Goal: Task Accomplishment & Management: Manage account settings

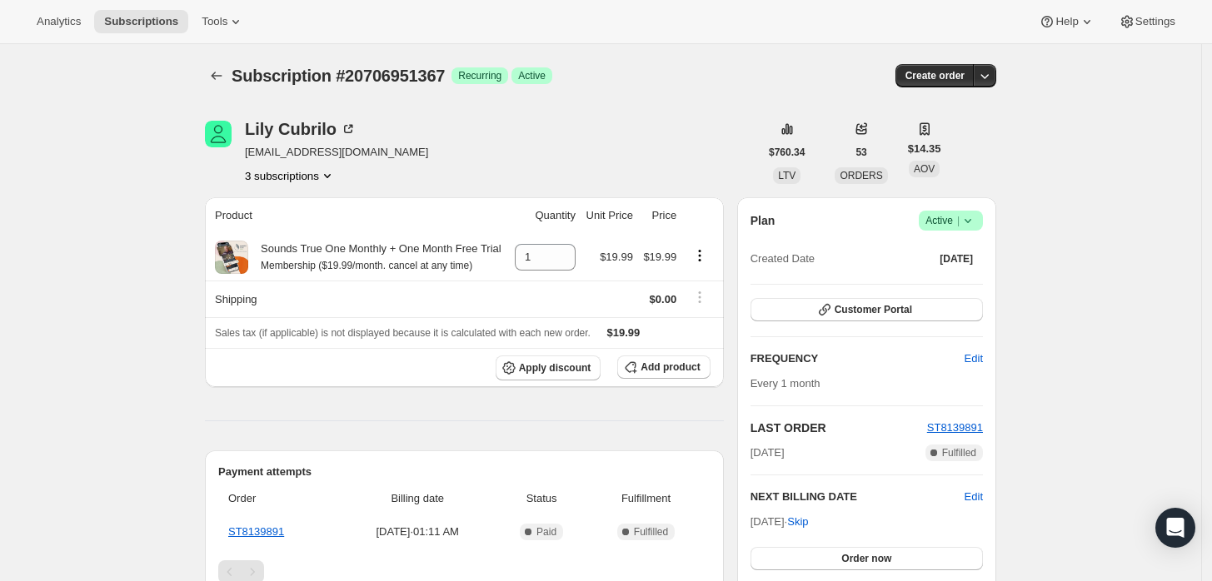
click at [983, 233] on div "Plan Success Active | Created Date Oct 10, 2025" at bounding box center [866, 241] width 232 height 60
click at [975, 224] on icon at bounding box center [967, 220] width 17 height 17
click at [933, 276] on span "Cancel subscription" at bounding box center [956, 281] width 94 height 12
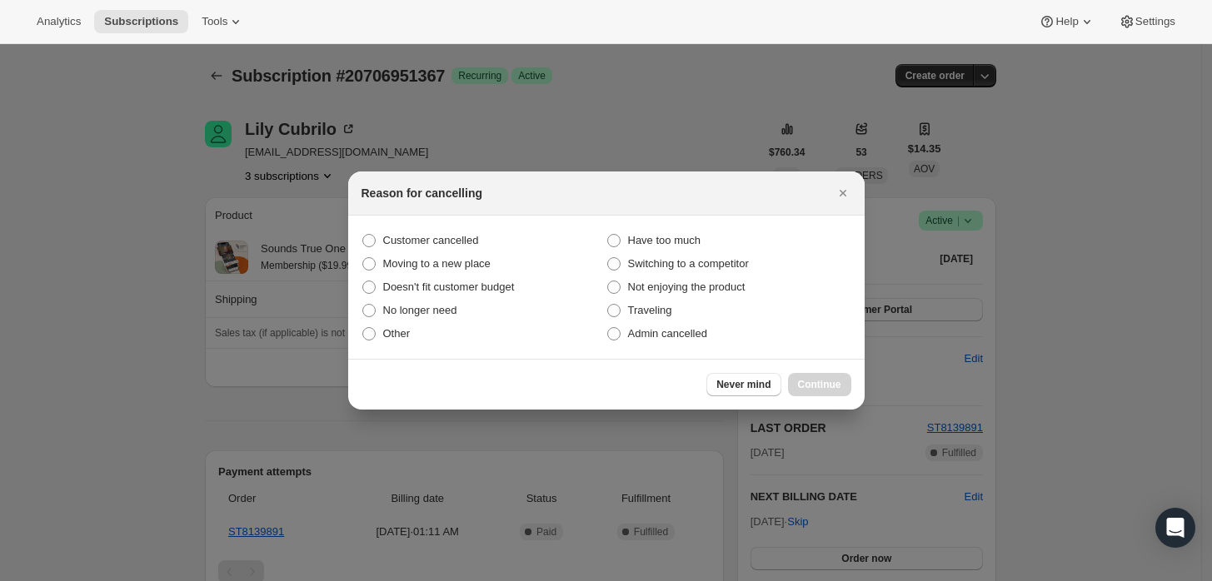
click at [622, 346] on section "Customer cancelled Have too much Moving to a new place Switching to a competito…" at bounding box center [606, 287] width 516 height 143
click at [683, 340] on span "Admin cancelled" at bounding box center [667, 333] width 79 height 12
click at [608, 328] on input "Admin cancelled" at bounding box center [607, 327] width 1 height 1
radio input "true"
click at [795, 375] on button "Continue" at bounding box center [819, 384] width 63 height 23
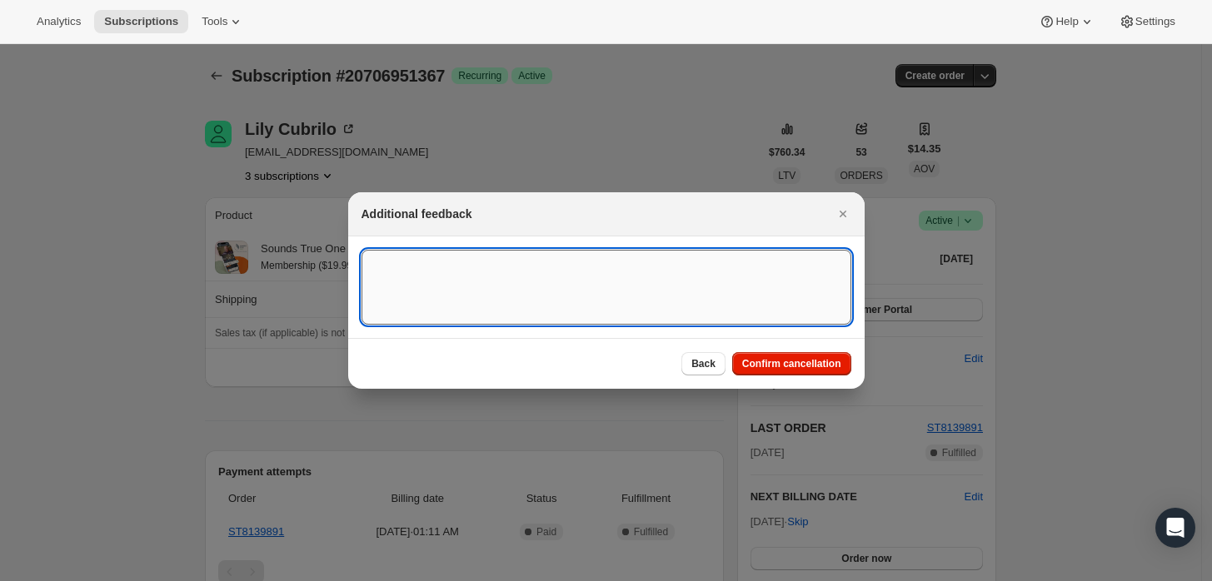
click at [713, 250] on textarea ":rbj:" at bounding box center [606, 287] width 490 height 75
type textarea "Duplicate"
click at [799, 371] on button "Confirm cancellation" at bounding box center [791, 363] width 119 height 23
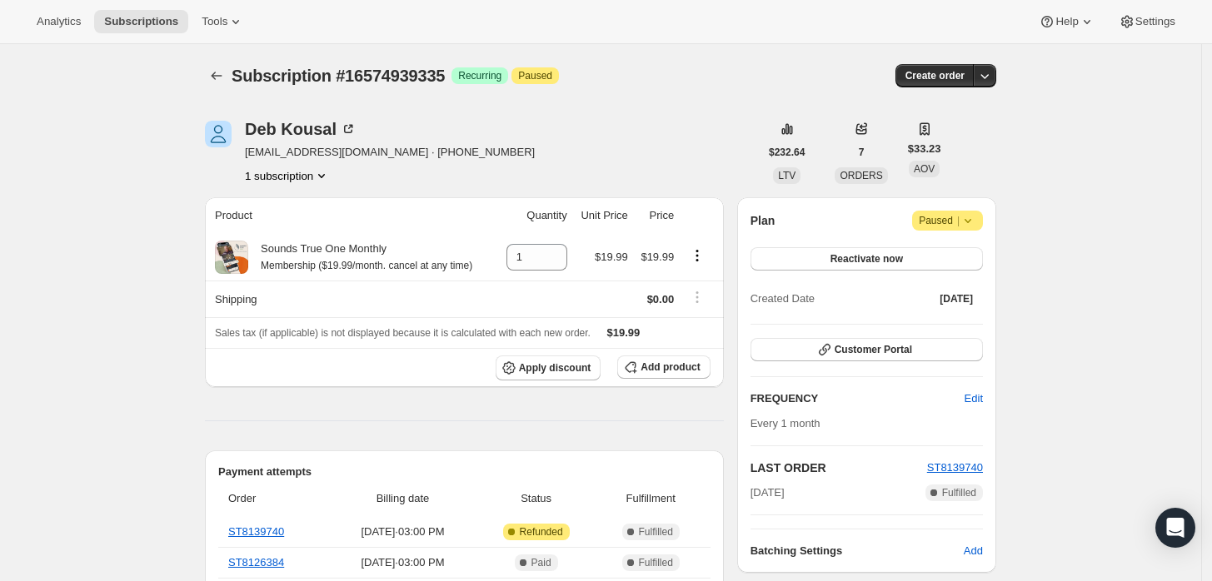
click at [966, 225] on icon at bounding box center [967, 220] width 17 height 17
click at [959, 261] on button "Cancel subscription" at bounding box center [954, 253] width 104 height 27
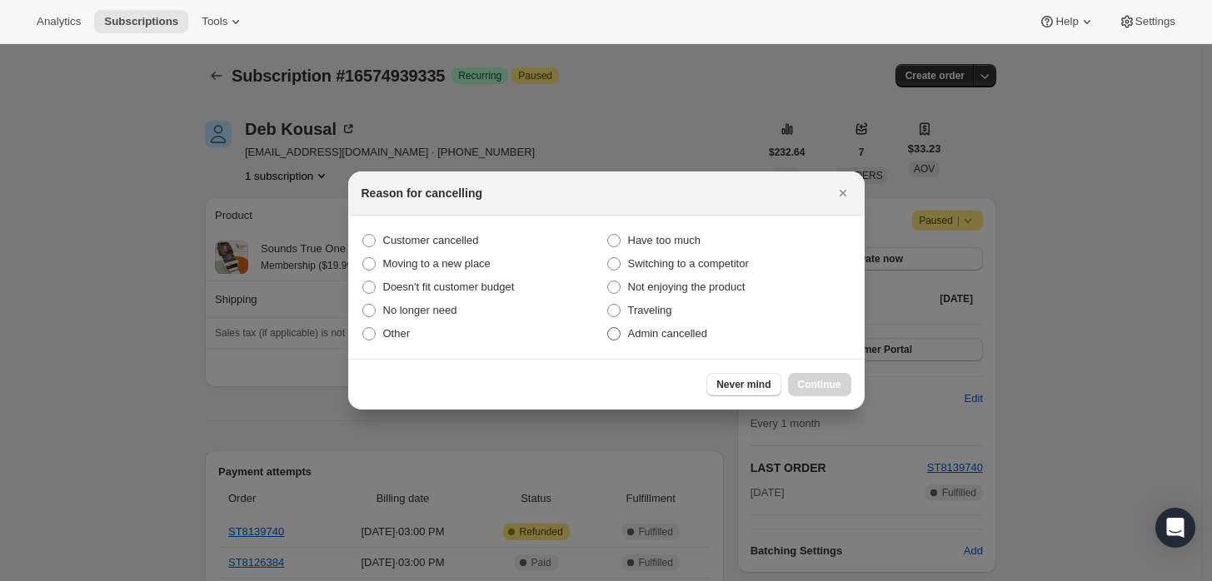
click at [699, 331] on span "Admin cancelled" at bounding box center [667, 333] width 79 height 12
click at [608, 328] on input "Admin cancelled" at bounding box center [607, 327] width 1 height 1
radio input "true"
click at [790, 385] on button "Continue" at bounding box center [819, 384] width 63 height 23
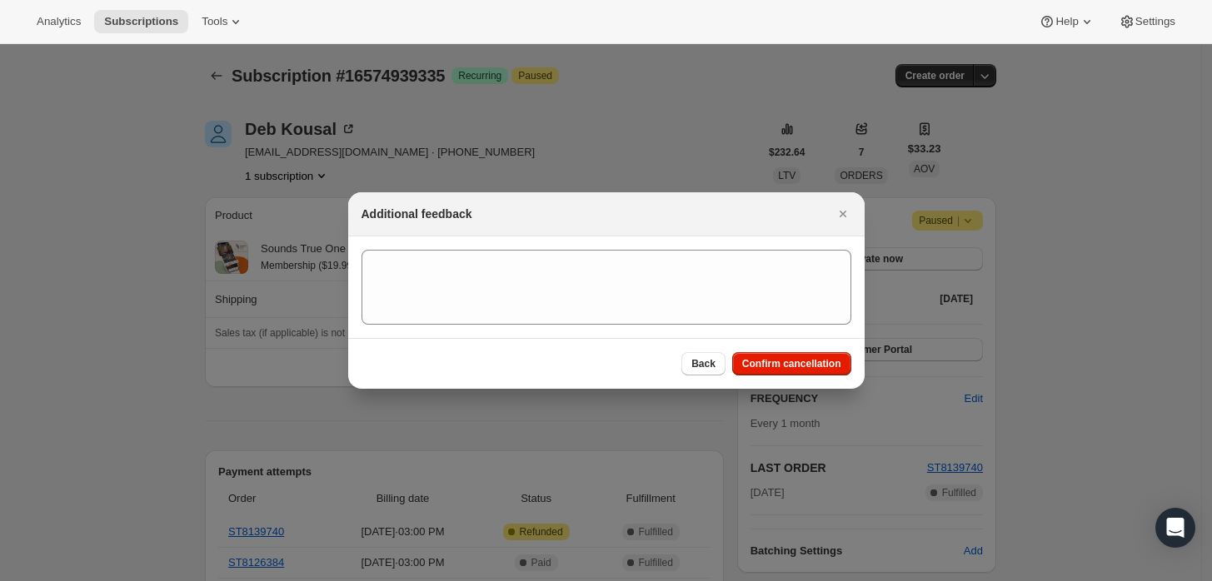
click at [762, 334] on section ":rbh:" at bounding box center [606, 287] width 516 height 102
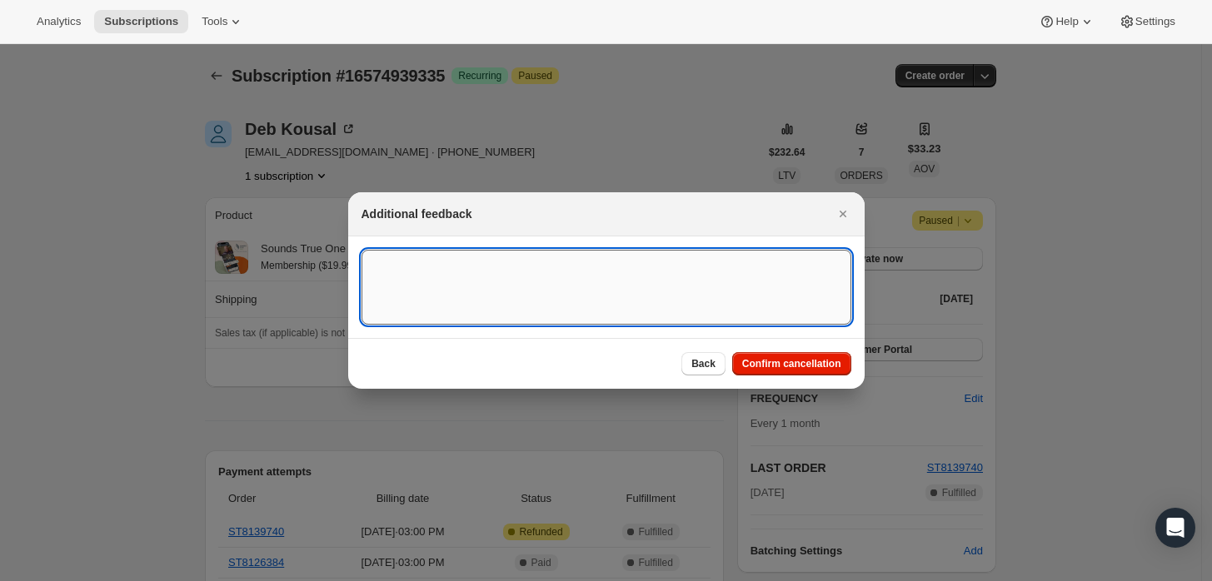
click at [650, 293] on textarea ":rbh:" at bounding box center [606, 287] width 490 height 75
type textarea "T"
type textarea "Customer requested cancellation and refund."
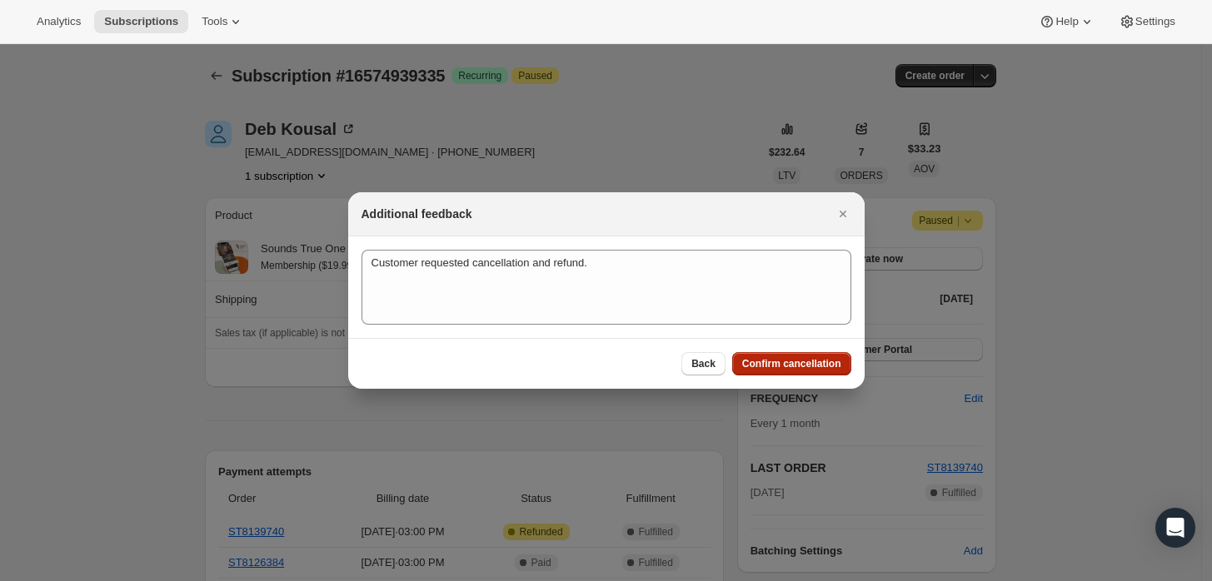
click at [805, 361] on span "Confirm cancellation" at bounding box center [791, 363] width 99 height 13
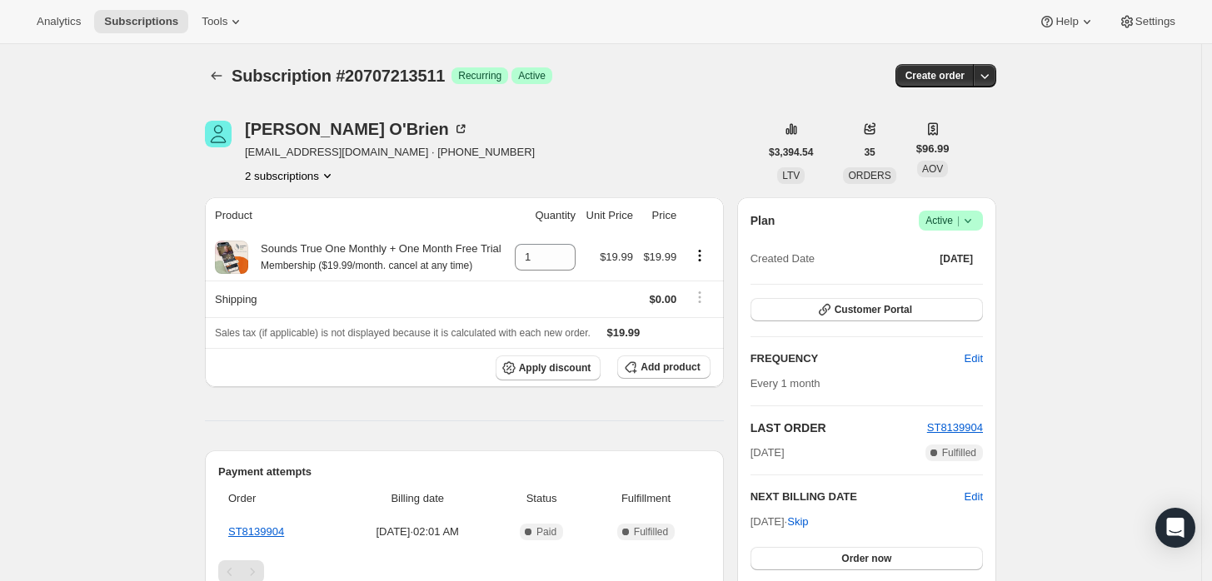
click at [959, 219] on span "Active |" at bounding box center [950, 220] width 51 height 17
click at [958, 281] on span "Cancel subscription" at bounding box center [956, 281] width 94 height 12
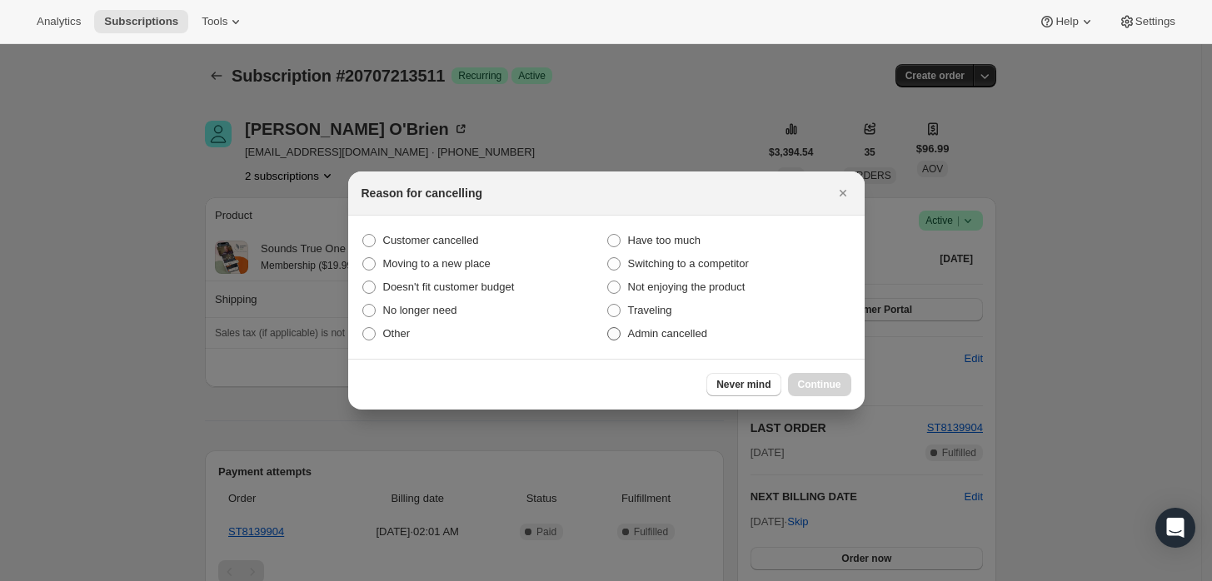
click at [680, 337] on span "Admin cancelled" at bounding box center [667, 333] width 79 height 12
click at [608, 328] on input "Admin cancelled" at bounding box center [607, 327] width 1 height 1
radio input "true"
click at [817, 383] on span "Continue" at bounding box center [819, 384] width 43 height 13
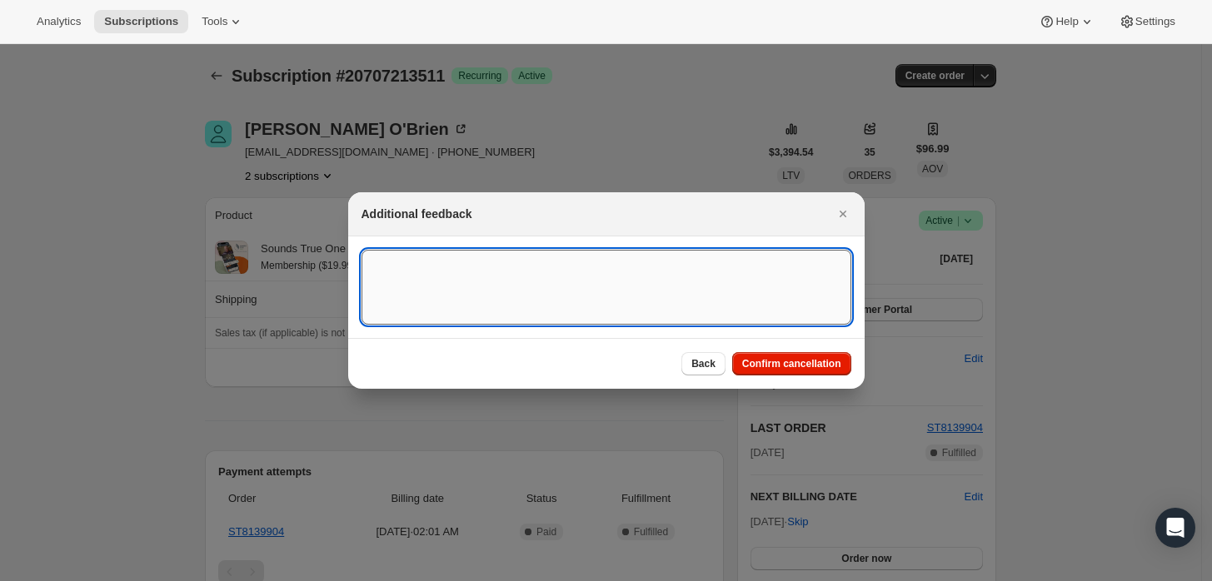
click at [686, 261] on textarea ":rbj:" at bounding box center [606, 287] width 490 height 75
type textarea "Customer"
type textarea "Duplicate"
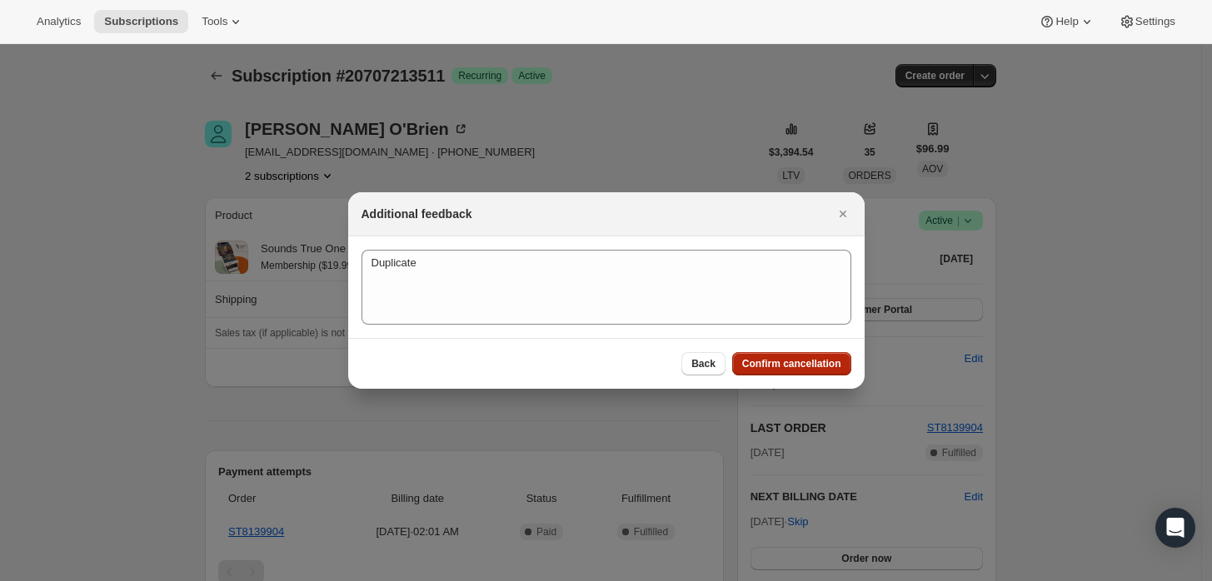
click at [809, 358] on span "Confirm cancellation" at bounding box center [791, 363] width 99 height 13
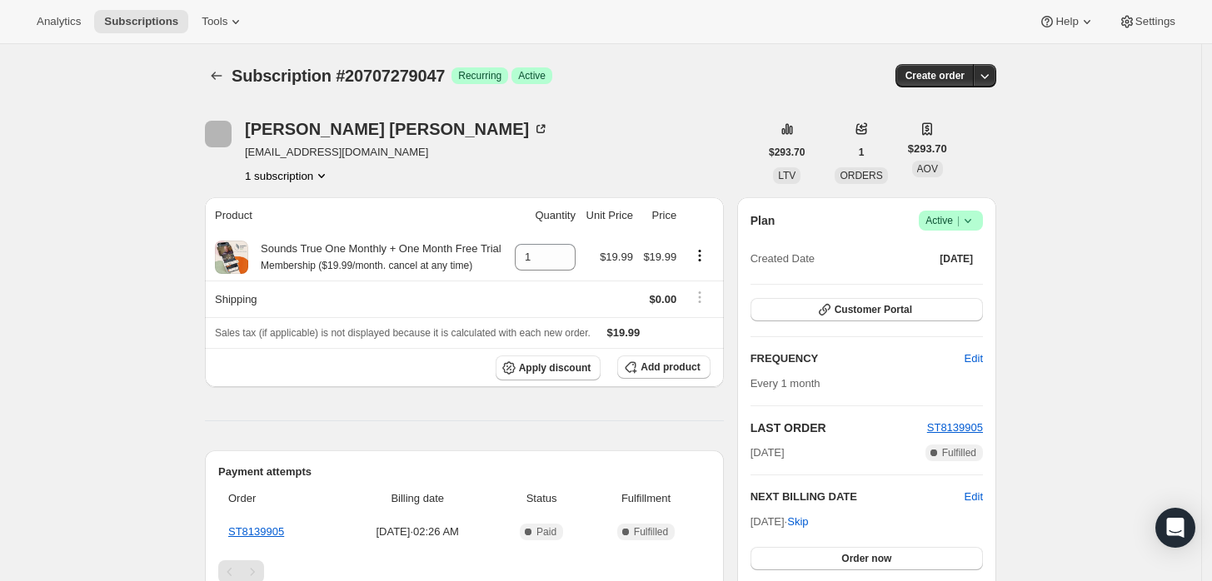
click at [976, 221] on icon at bounding box center [967, 220] width 17 height 17
click at [937, 287] on span "Cancel subscription" at bounding box center [956, 281] width 94 height 12
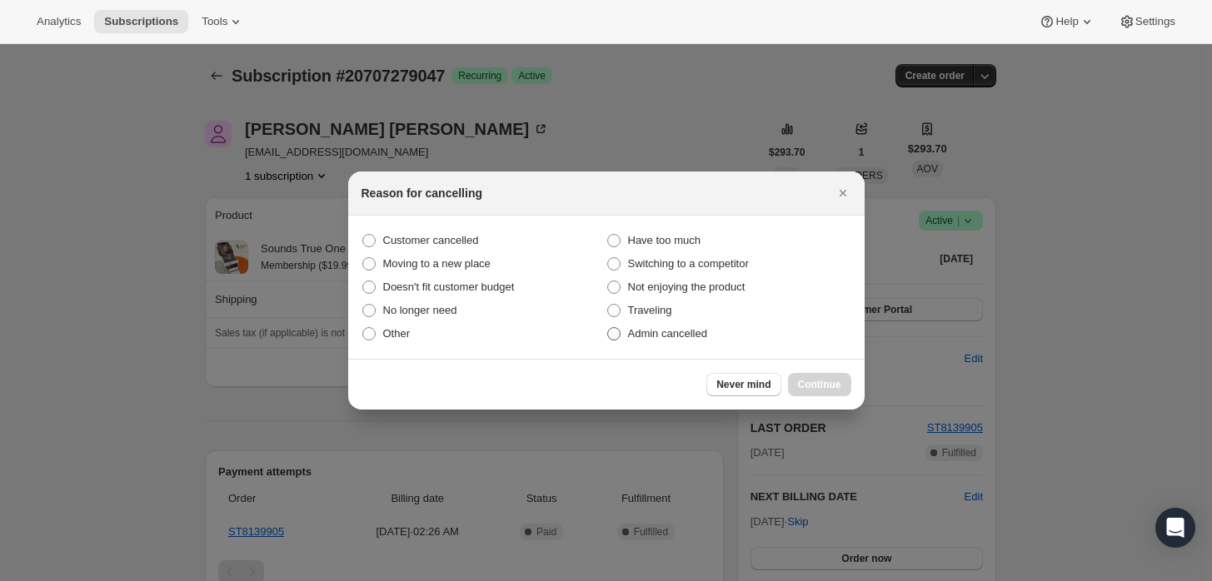
click at [630, 331] on span "Admin cancelled" at bounding box center [667, 333] width 79 height 12
click at [608, 328] on input "Admin cancelled" at bounding box center [607, 327] width 1 height 1
radio input "true"
click at [835, 383] on span "Continue" at bounding box center [819, 384] width 43 height 13
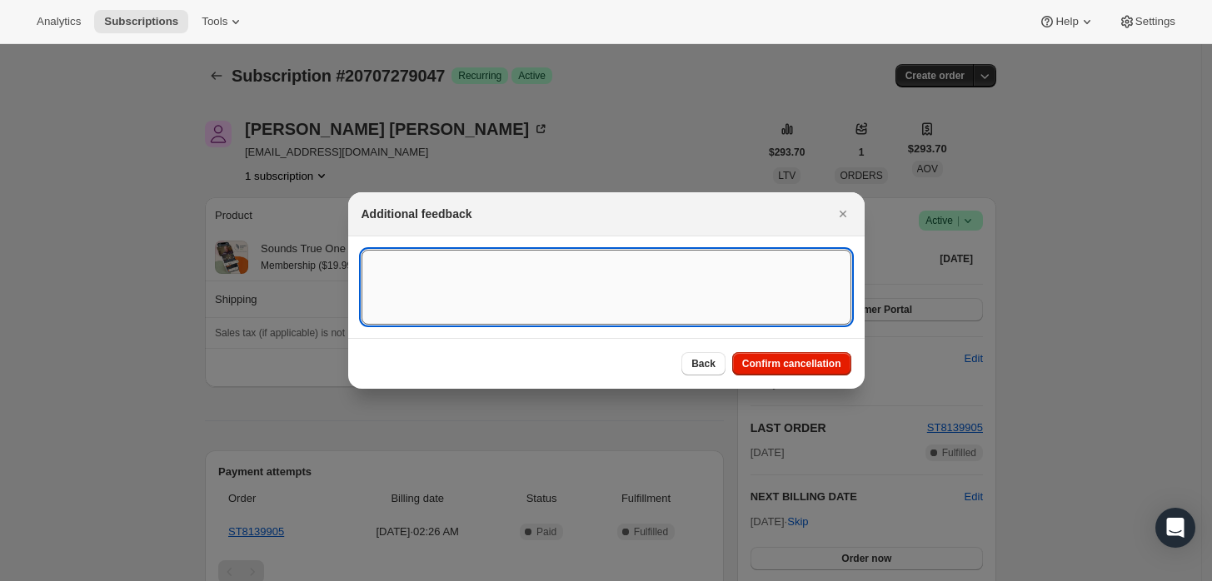
click at [613, 297] on textarea ":rbj:" at bounding box center [606, 287] width 490 height 75
type textarea "Merge account."
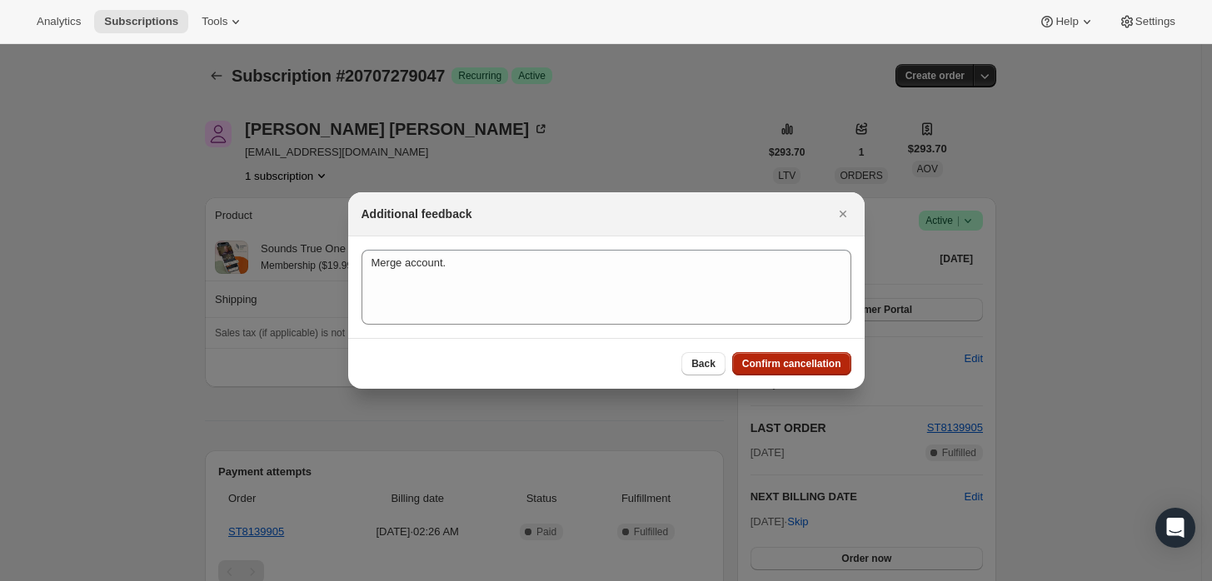
click at [805, 355] on button "Confirm cancellation" at bounding box center [791, 363] width 119 height 23
